Goal: Transaction & Acquisition: Purchase product/service

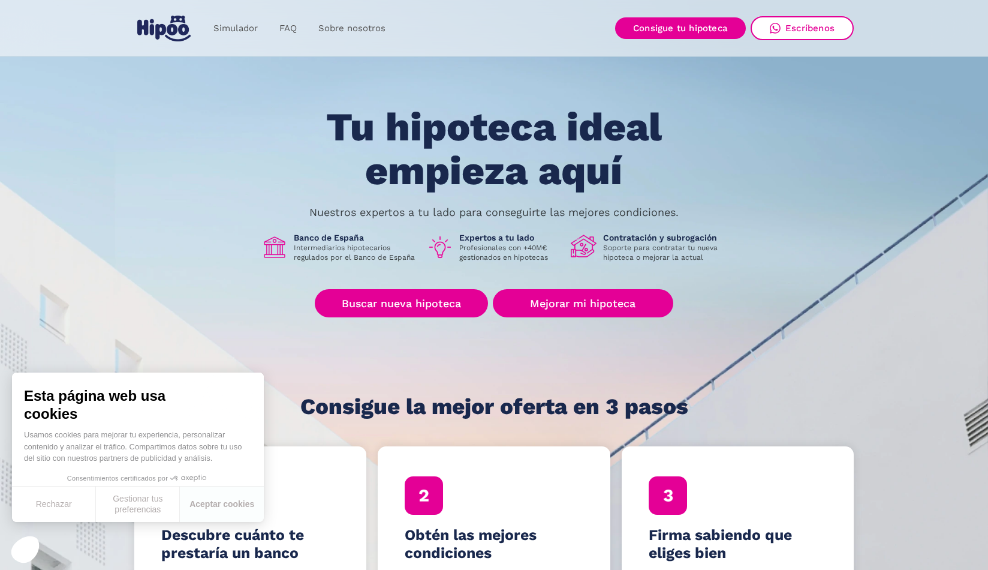
scroll to position [20, 0]
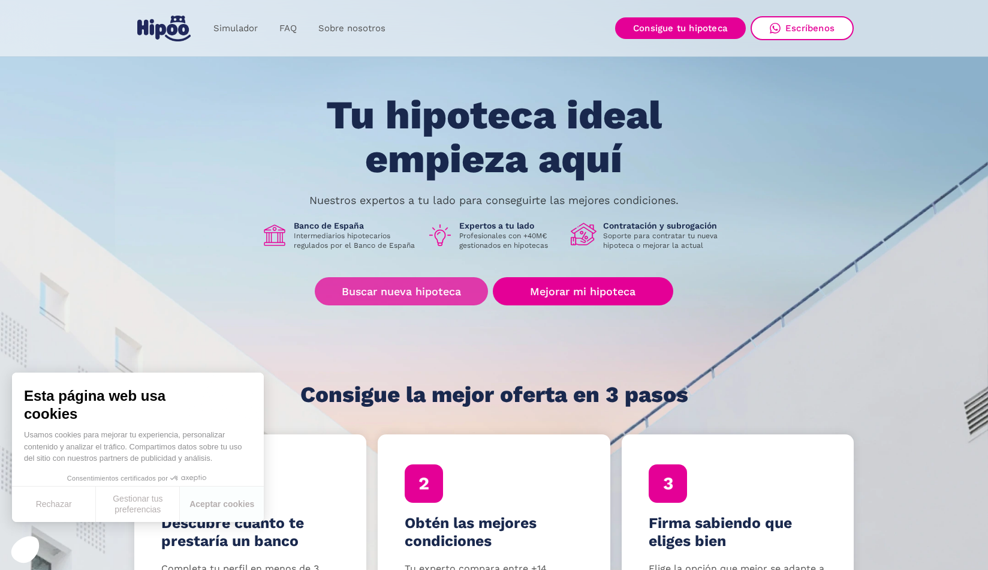
click at [449, 284] on link "Buscar nueva hipoteca" at bounding box center [401, 291] width 173 height 28
